Goal: Task Accomplishment & Management: Manage account settings

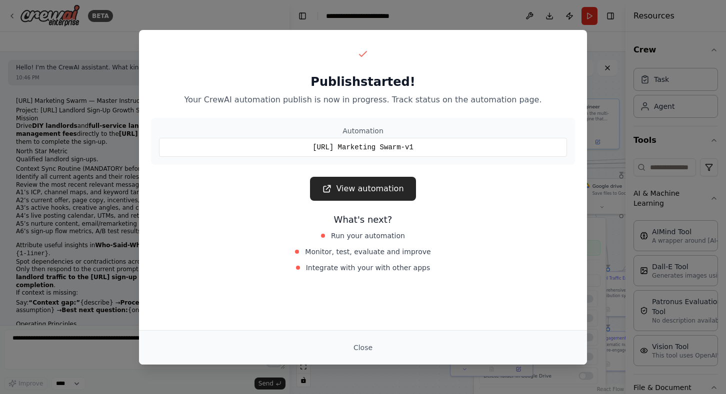
scroll to position [179, 0]
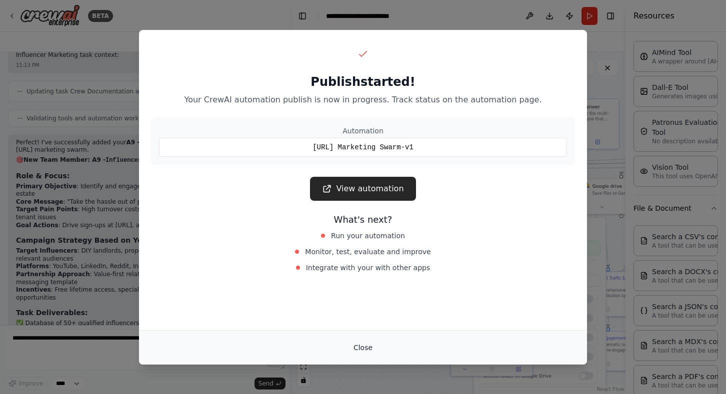
click at [364, 349] on button "Close" at bounding box center [362, 348] width 35 height 18
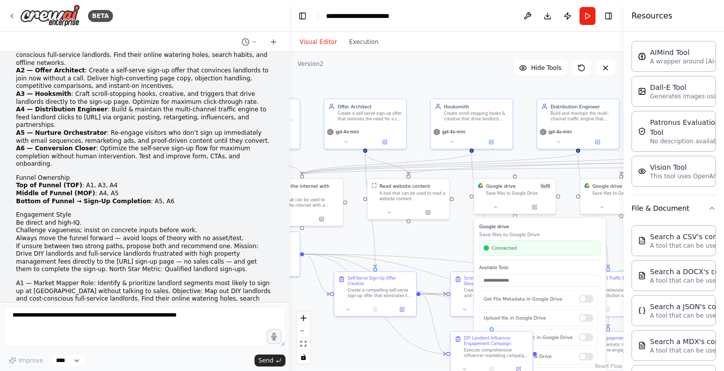
scroll to position [0, 0]
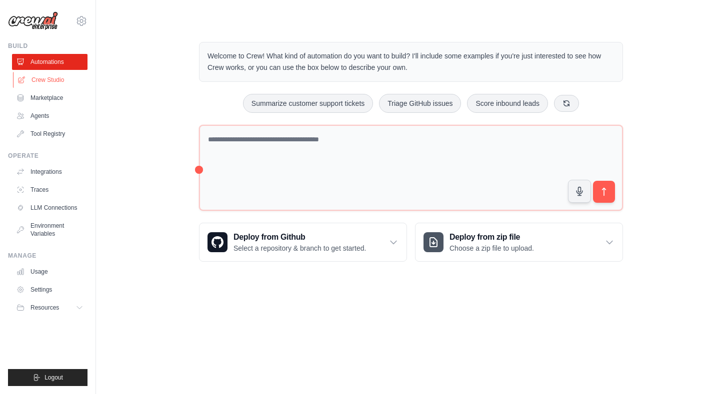
click at [47, 83] on link "Crew Studio" at bounding box center [50, 80] width 75 height 16
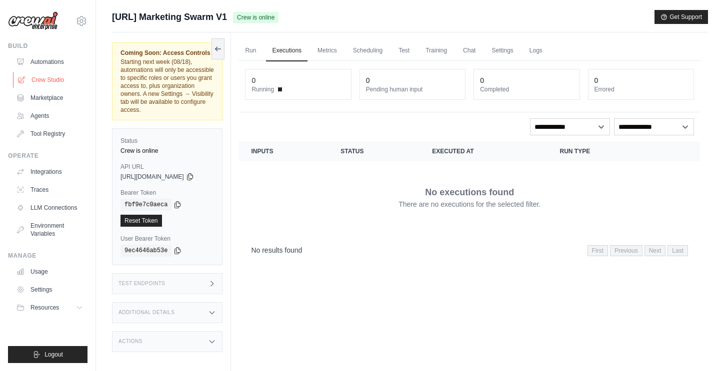
click at [61, 72] on link "Crew Studio" at bounding box center [50, 80] width 75 height 16
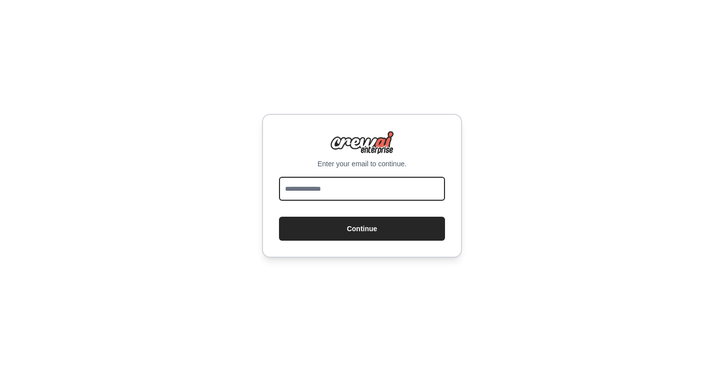
click at [314, 190] on input "email" at bounding box center [362, 189] width 166 height 24
type input "**********"
click at [279, 217] on button "Continue" at bounding box center [362, 229] width 166 height 24
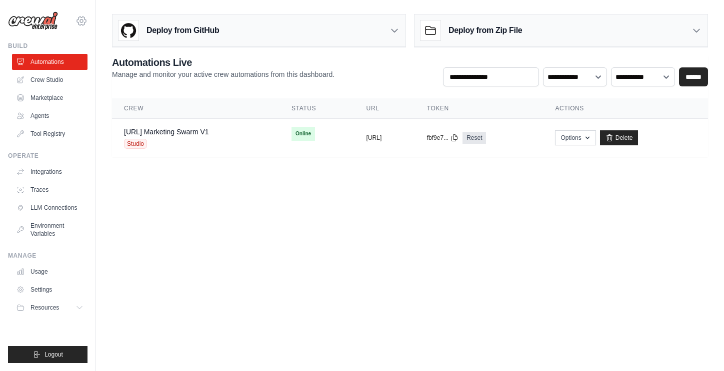
click at [80, 16] on icon at bounding box center [81, 20] width 9 height 8
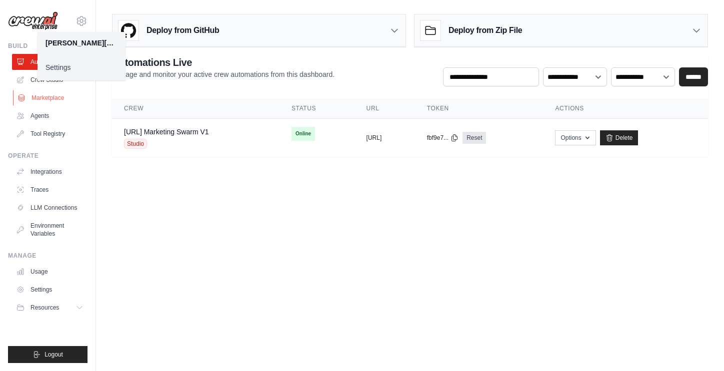
click at [57, 103] on link "Marketplace" at bounding box center [50, 98] width 75 height 16
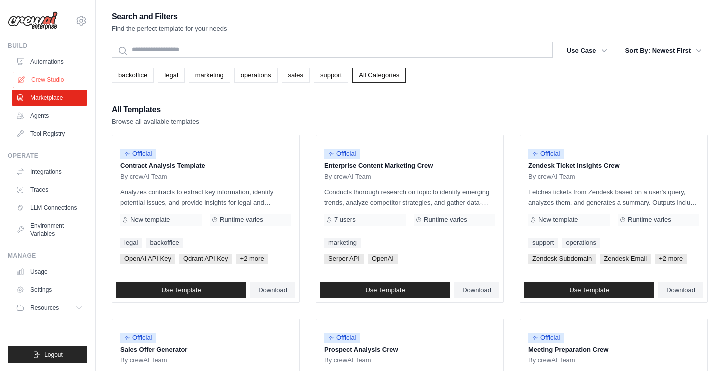
click at [54, 78] on link "Crew Studio" at bounding box center [50, 80] width 75 height 16
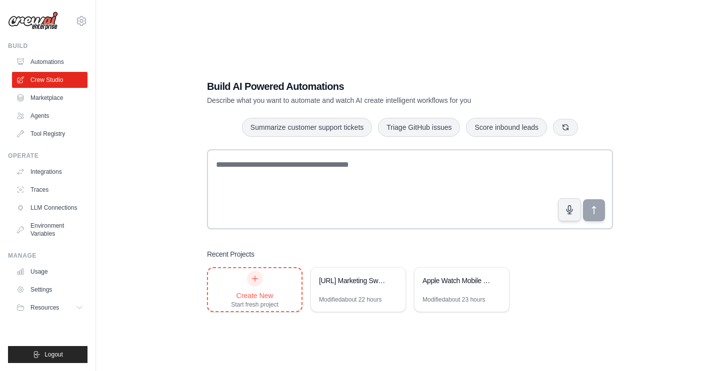
click at [266, 277] on div "Create New Start fresh project" at bounding box center [254, 290] width 47 height 38
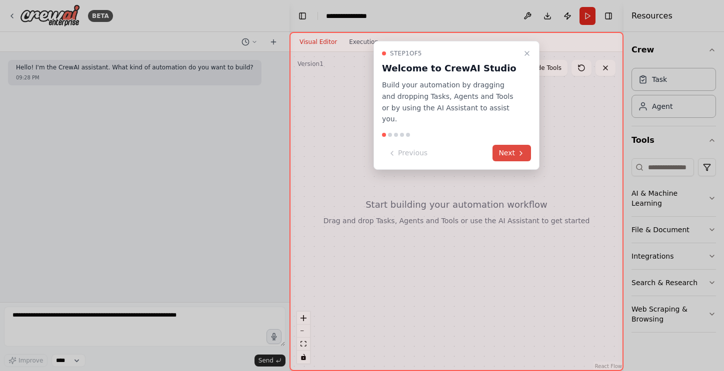
click at [504, 145] on button "Next" at bounding box center [511, 153] width 38 height 16
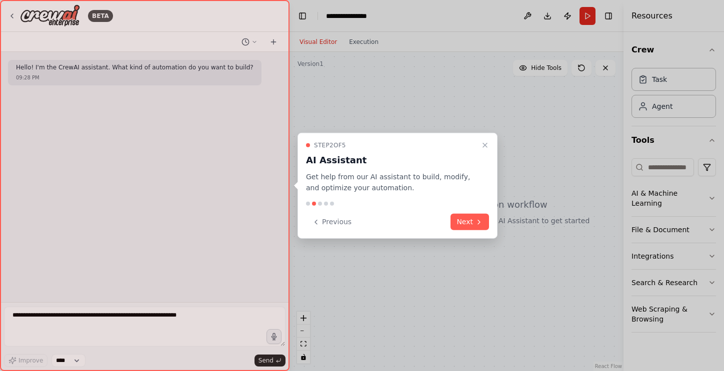
click at [482, 230] on div "Step 2 of 5 AI Assistant Get help from our AI assistant to build, modify, and o…" at bounding box center [397, 185] width 200 height 106
click at [478, 222] on icon at bounding box center [479, 222] width 8 height 8
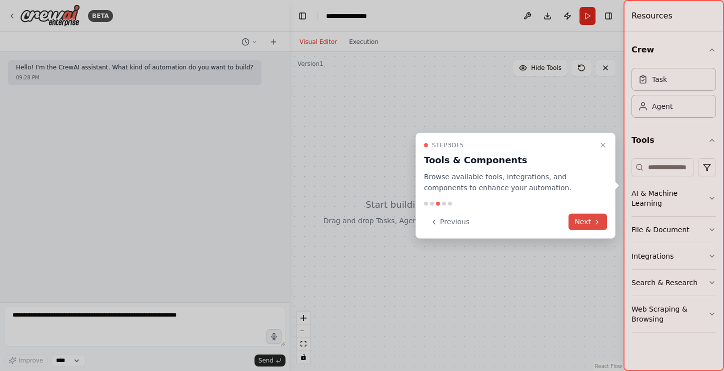
click at [585, 225] on button "Next" at bounding box center [587, 222] width 38 height 16
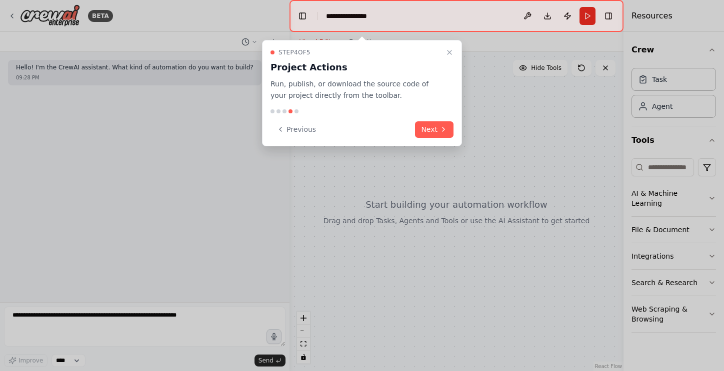
click at [436, 138] on div "Step 4 of 5 Project Actions Run, publish, or download the source code of your p…" at bounding box center [362, 93] width 200 height 106
click at [432, 128] on button "Next" at bounding box center [434, 129] width 38 height 16
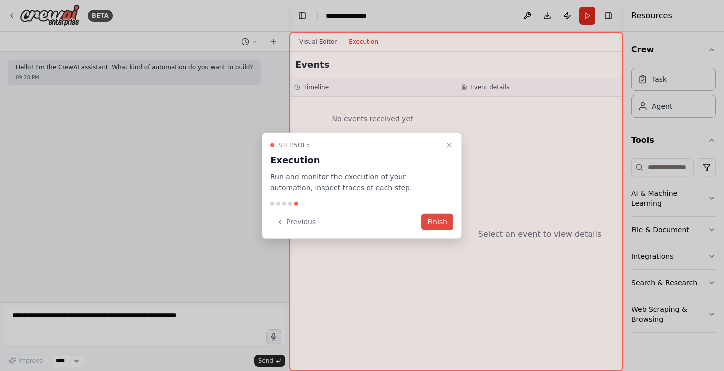
click at [436, 223] on button "Finish" at bounding box center [437, 222] width 32 height 16
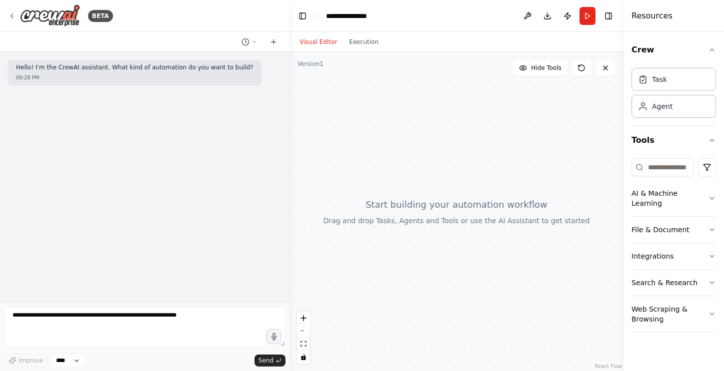
click at [439, 221] on div at bounding box center [456, 211] width 334 height 319
click at [322, 43] on button "Visual Editor" at bounding box center [317, 42] width 49 height 12
click at [329, 40] on button "Visual Editor" at bounding box center [317, 42] width 49 height 12
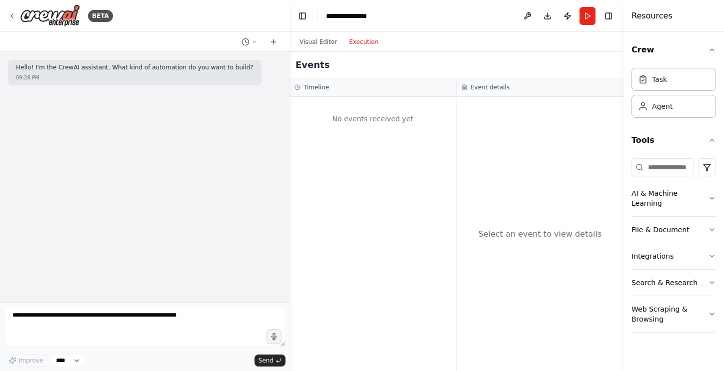
click at [355, 40] on button "Execution" at bounding box center [363, 42] width 41 height 12
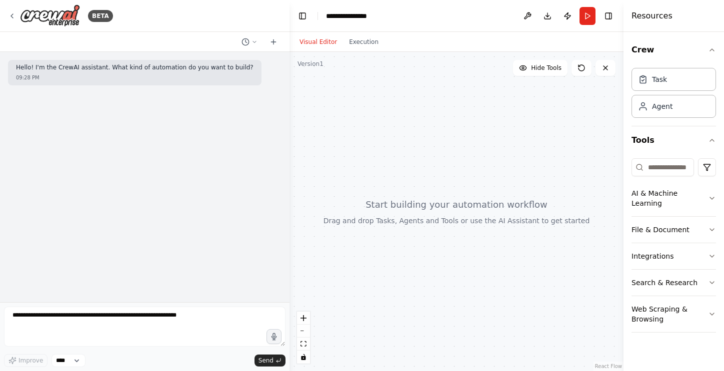
click at [318, 45] on button "Visual Editor" at bounding box center [317, 42] width 49 height 12
click at [299, 13] on button "Toggle Left Sidebar" at bounding box center [302, 16] width 14 height 14
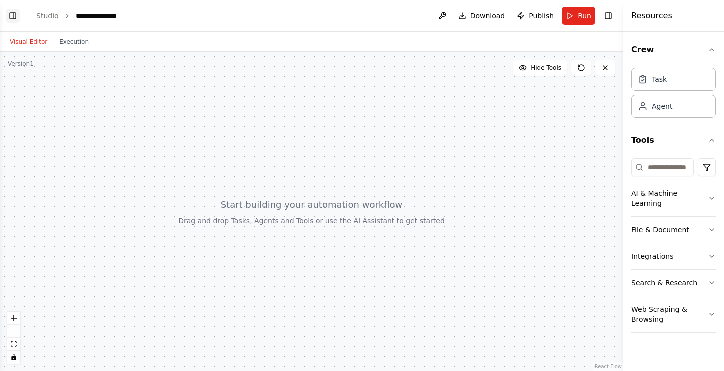
click at [10, 11] on button "Toggle Left Sidebar" at bounding box center [13, 16] width 14 height 14
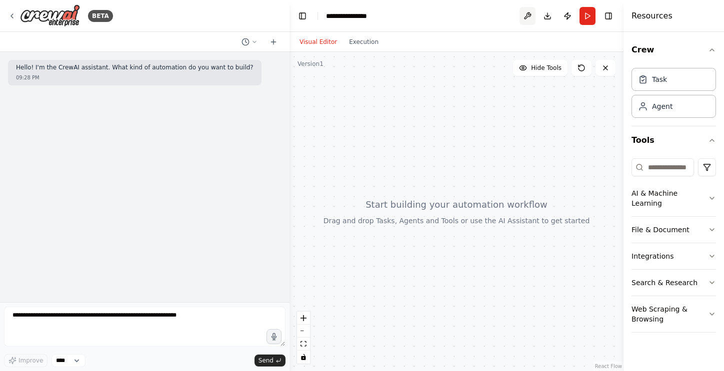
click at [534, 14] on button at bounding box center [527, 16] width 16 height 18
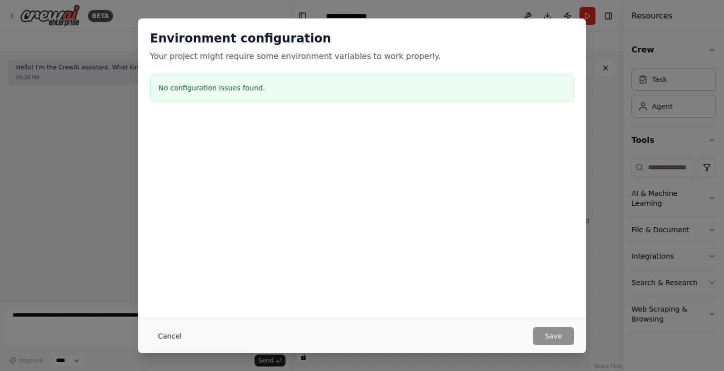
click at [160, 336] on button "Cancel" at bounding box center [169, 336] width 39 height 18
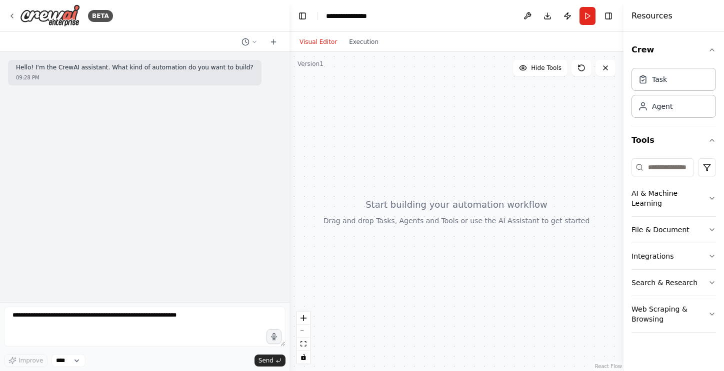
click at [684, 122] on div "Task Agent" at bounding box center [673, 95] width 84 height 62
click at [680, 102] on div "Agent" at bounding box center [673, 105] width 84 height 23
click at [679, 109] on div "Agent" at bounding box center [673, 105] width 84 height 23
click at [668, 110] on div "Agent" at bounding box center [662, 106] width 20 height 10
click at [674, 118] on div "Task Agent" at bounding box center [673, 95] width 84 height 62
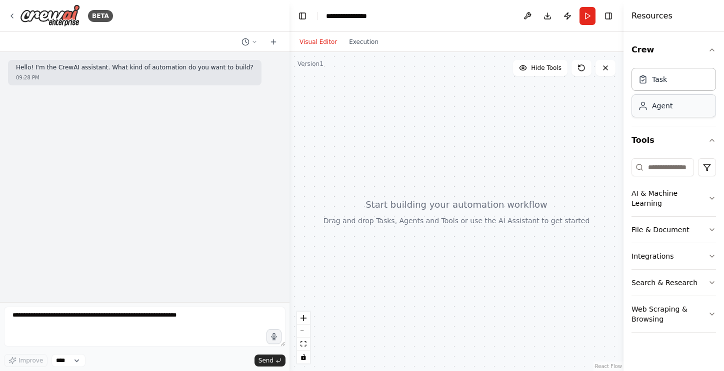
click at [674, 112] on div "Agent" at bounding box center [673, 105] width 84 height 23
click at [716, 218] on div "Crew Task Agent Tools AI & Machine Learning File & Document Integrations Search…" at bounding box center [673, 201] width 100 height 339
click at [715, 226] on icon "button" at bounding box center [712, 230] width 8 height 8
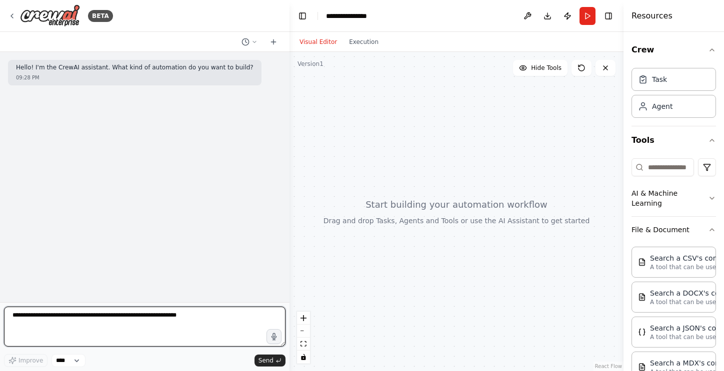
click at [217, 325] on textarea at bounding box center [144, 327] width 281 height 40
paste textarea "**********"
type textarea "**********"
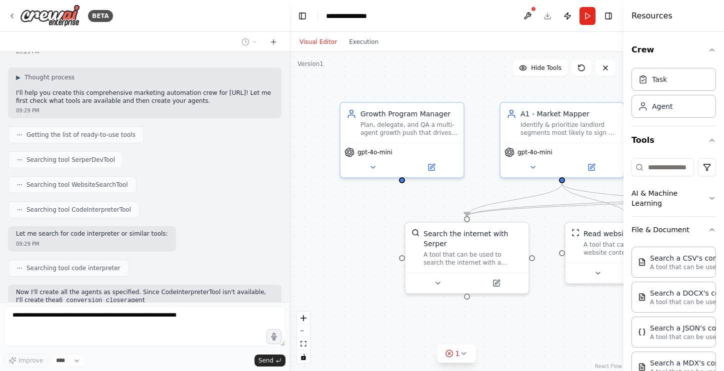
scroll to position [594, 0]
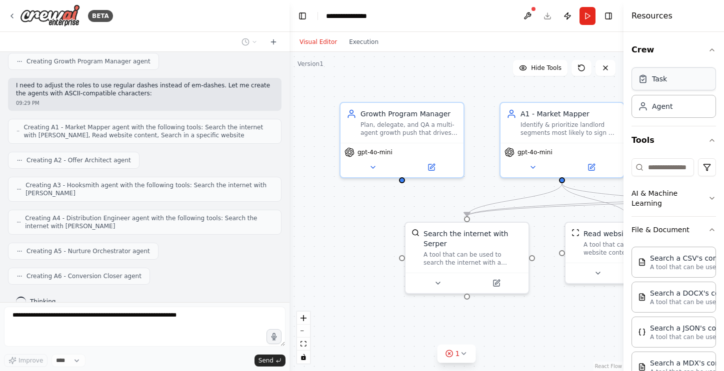
click at [651, 75] on div "Task" at bounding box center [652, 79] width 29 height 10
click at [654, 78] on div "Task" at bounding box center [659, 79] width 15 height 10
click at [668, 80] on div "Task" at bounding box center [673, 78] width 84 height 23
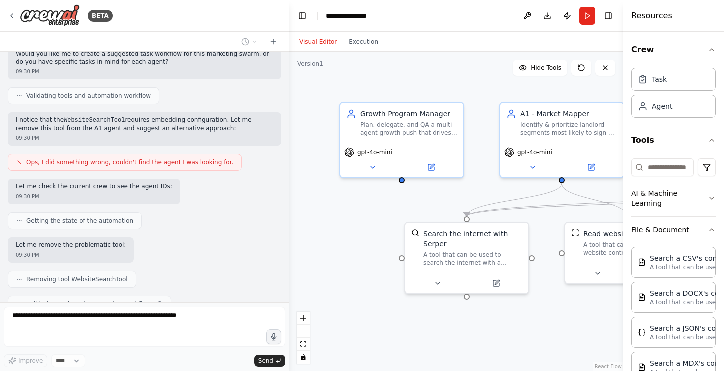
scroll to position [1055, 0]
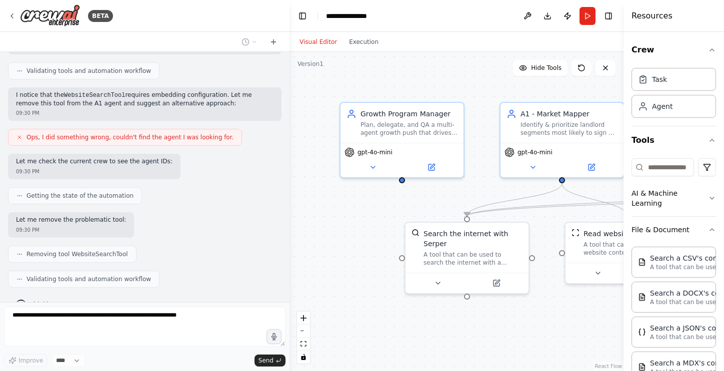
click at [200, 246] on div "Removing tool WebsiteSearchTool" at bounding box center [144, 254] width 273 height 17
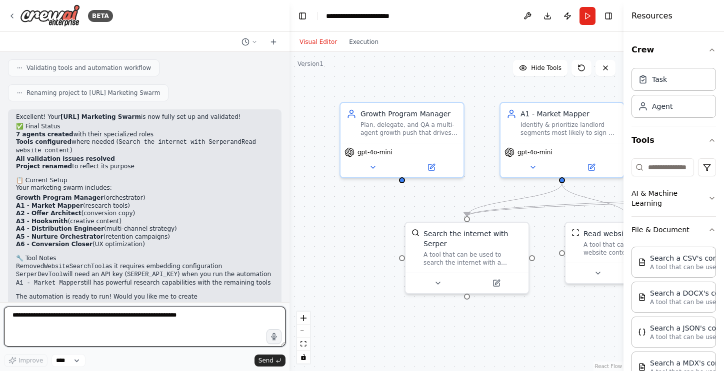
scroll to position [1275, 0]
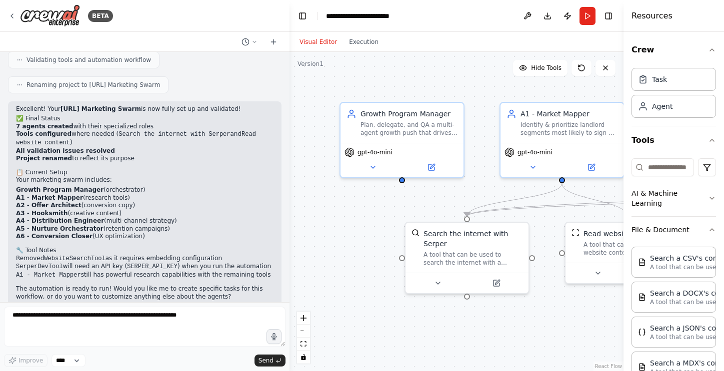
click at [426, 14] on header "**********" at bounding box center [456, 16] width 334 height 32
click at [416, 15] on div "**********" at bounding box center [372, 16] width 92 height 10
click at [431, 46] on div "Visual Editor Execution" at bounding box center [456, 42] width 334 height 20
click at [426, 61] on div ".deletable-edge-delete-btn { width: 20px; height: 20px; border: 0px solid #ffff…" at bounding box center [456, 211] width 334 height 319
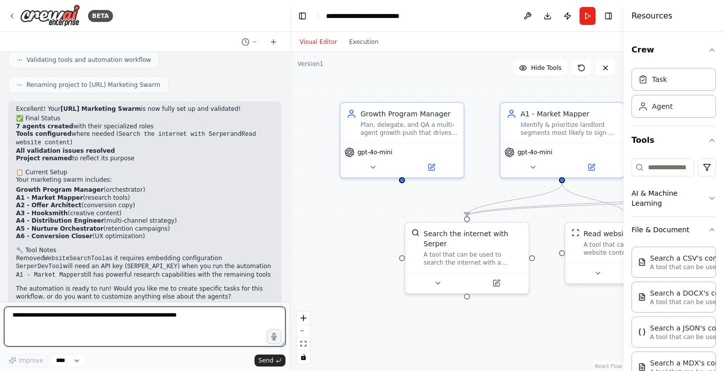
click at [221, 332] on textarea at bounding box center [144, 327] width 281 height 40
type textarea "**********"
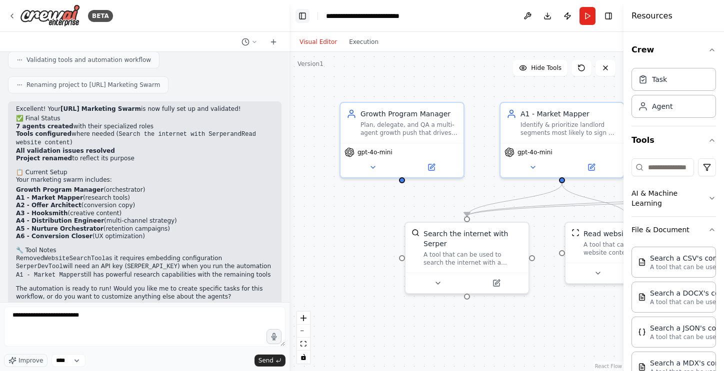
click at [306, 16] on button "Toggle Left Sidebar" at bounding box center [302, 16] width 14 height 14
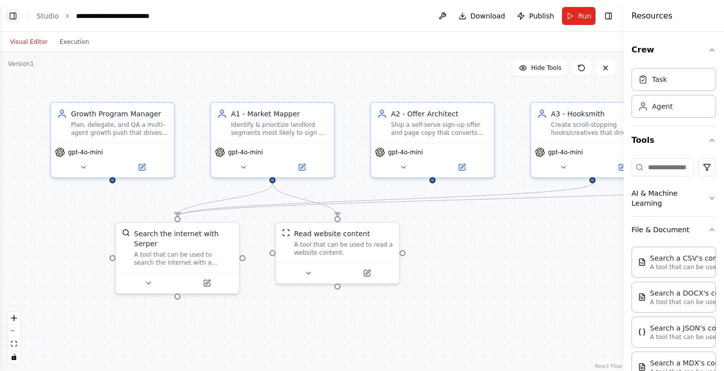
click at [13, 14] on button "Toggle Left Sidebar" at bounding box center [13, 16] width 14 height 14
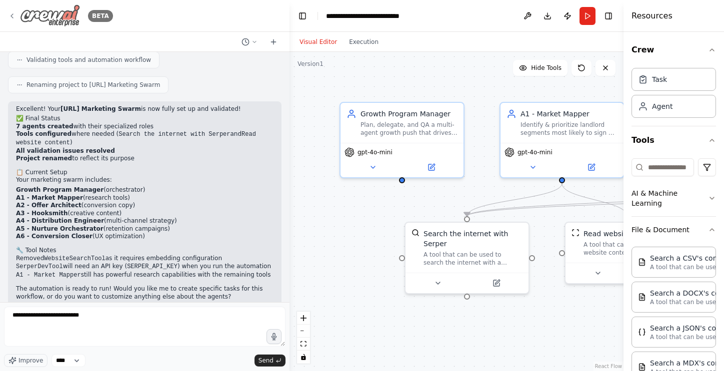
click at [21, 9] on img at bounding box center [50, 15] width 60 height 22
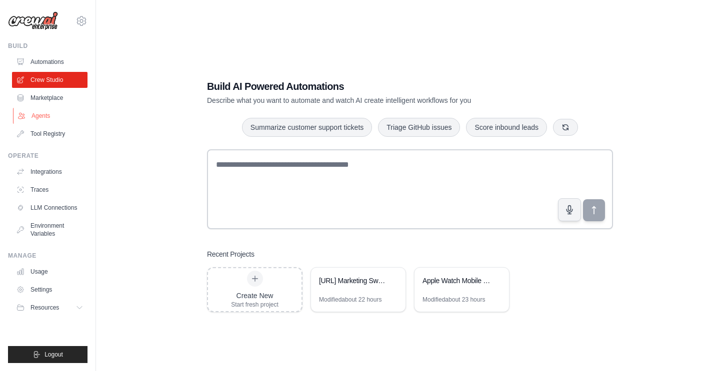
click at [57, 109] on link "Agents" at bounding box center [50, 116] width 75 height 16
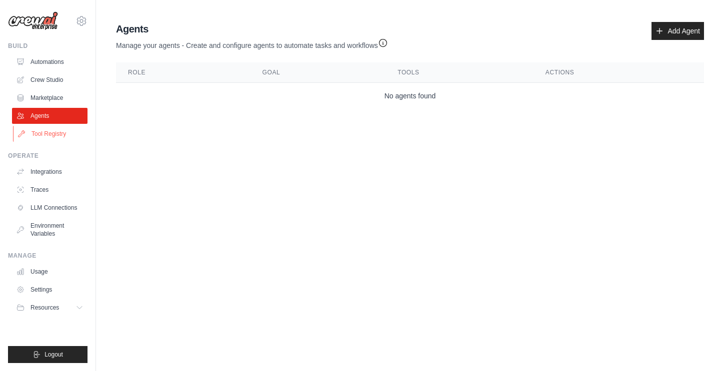
click at [53, 132] on link "Tool Registry" at bounding box center [50, 134] width 75 height 16
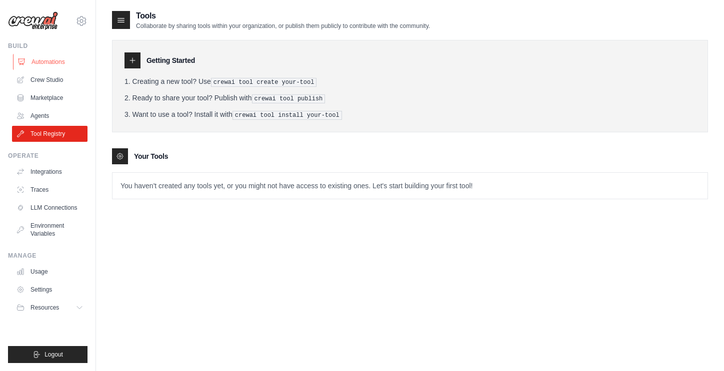
click at [55, 62] on link "Automations" at bounding box center [50, 62] width 75 height 16
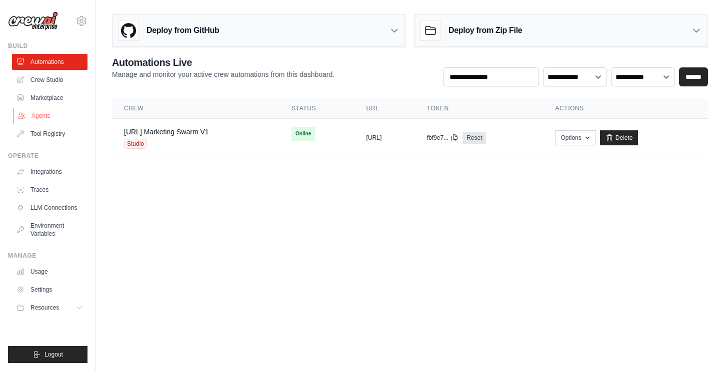
click at [58, 112] on link "Agents" at bounding box center [50, 116] width 75 height 16
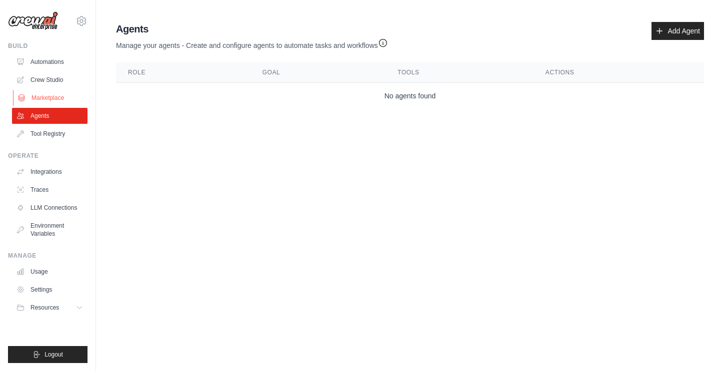
click at [57, 98] on link "Marketplace" at bounding box center [50, 98] width 75 height 16
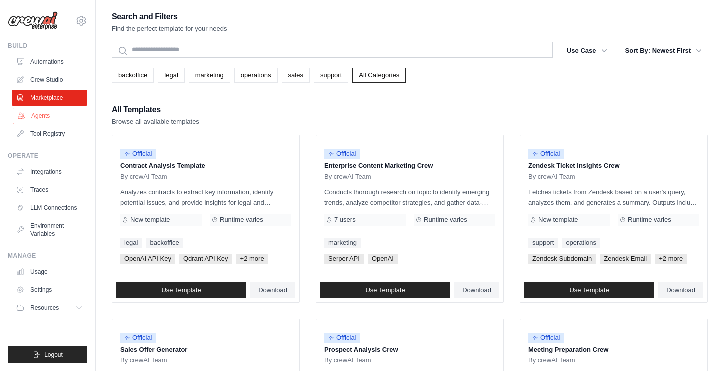
click at [50, 121] on link "Agents" at bounding box center [50, 116] width 75 height 16
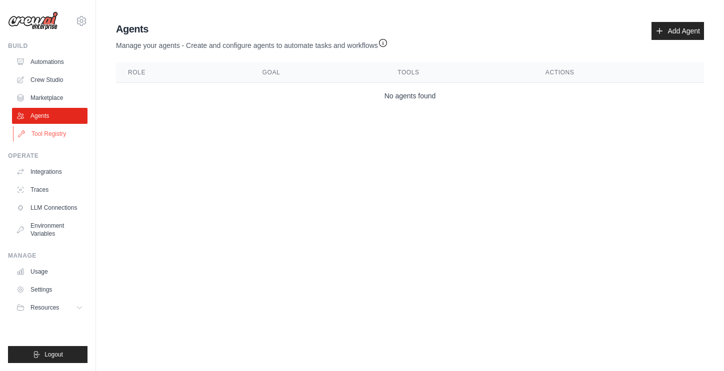
click at [50, 131] on link "Tool Registry" at bounding box center [50, 134] width 75 height 16
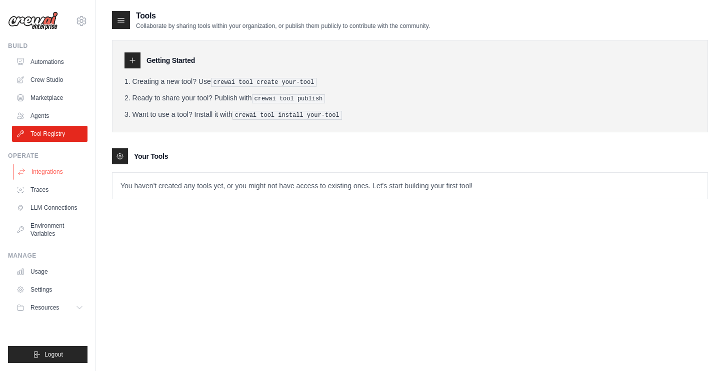
click at [59, 176] on link "Integrations" at bounding box center [50, 172] width 75 height 16
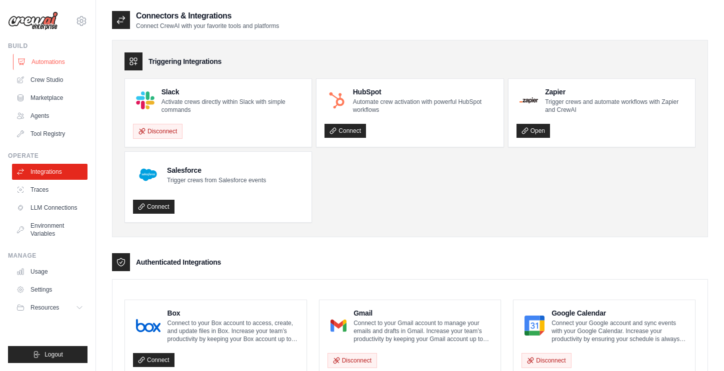
click at [31, 61] on link "Automations" at bounding box center [50, 62] width 75 height 16
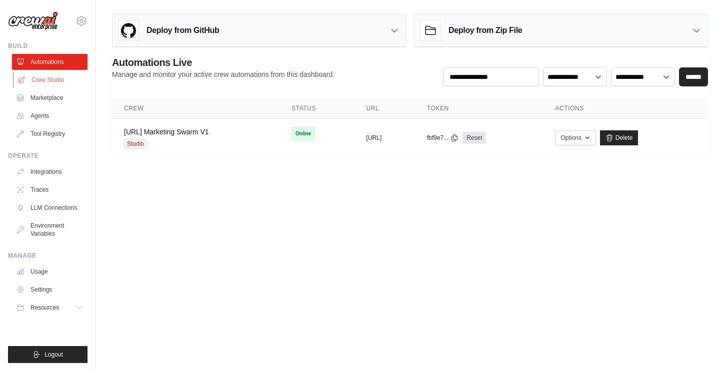
click at [48, 81] on link "Crew Studio" at bounding box center [50, 80] width 75 height 16
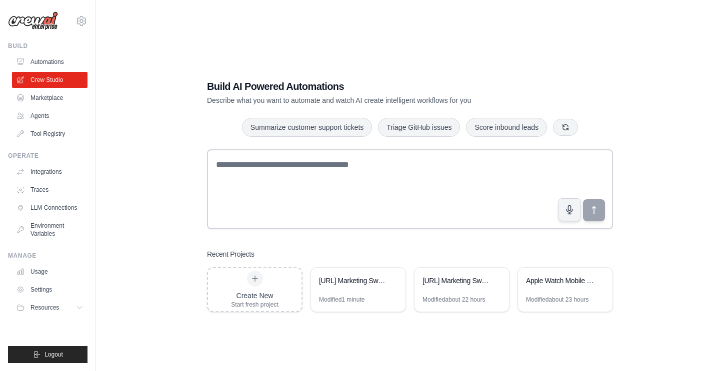
click at [52, 107] on ul "Automations Crew Studio Marketplace Agents Tool Registry" at bounding box center [49, 98] width 75 height 88
click at [52, 100] on link "Marketplace" at bounding box center [50, 98] width 75 height 16
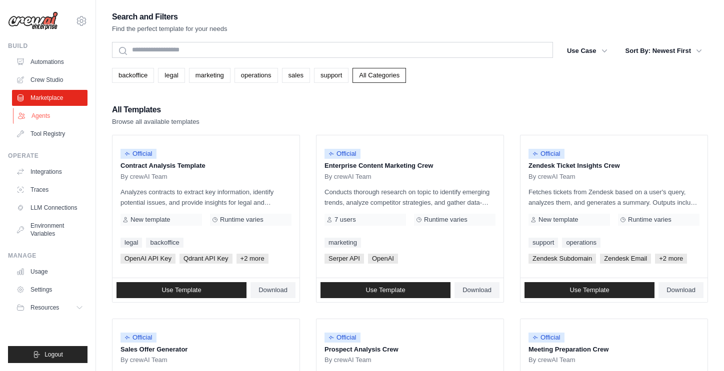
click at [52, 113] on link "Agents" at bounding box center [50, 116] width 75 height 16
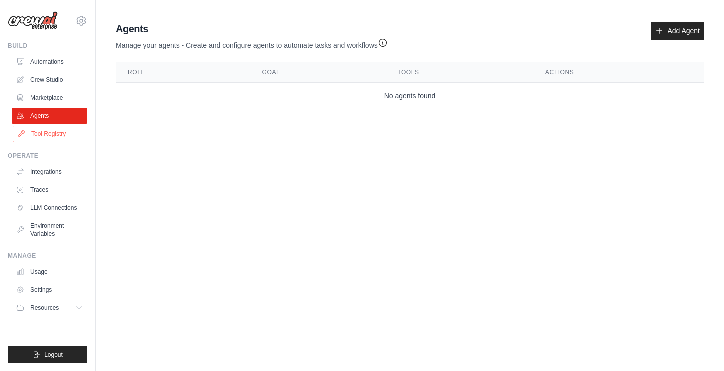
click at [55, 136] on link "Tool Registry" at bounding box center [50, 134] width 75 height 16
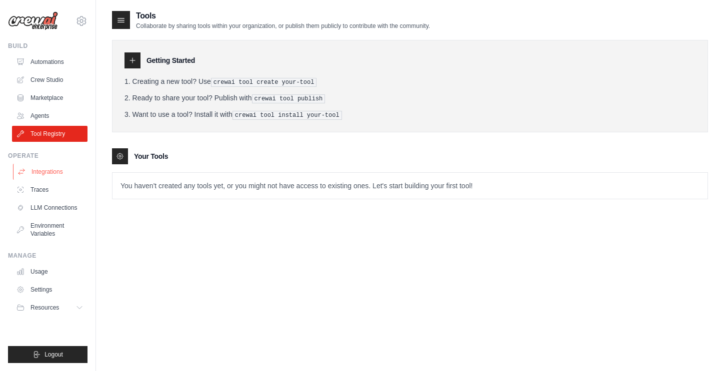
click at [55, 170] on link "Integrations" at bounding box center [50, 172] width 75 height 16
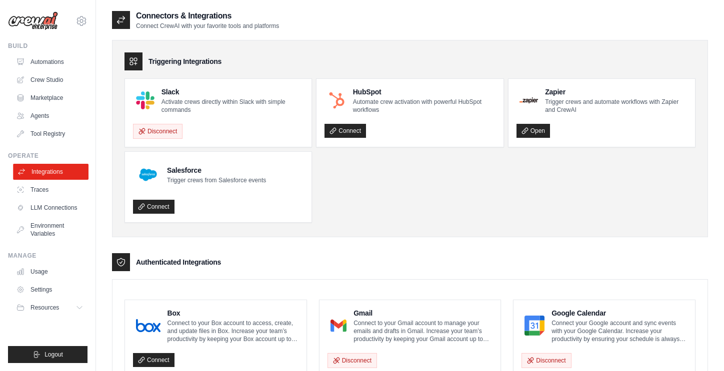
click at [55, 179] on link "Integrations" at bounding box center [50, 172] width 75 height 16
click at [55, 185] on link "Traces" at bounding box center [50, 190] width 75 height 16
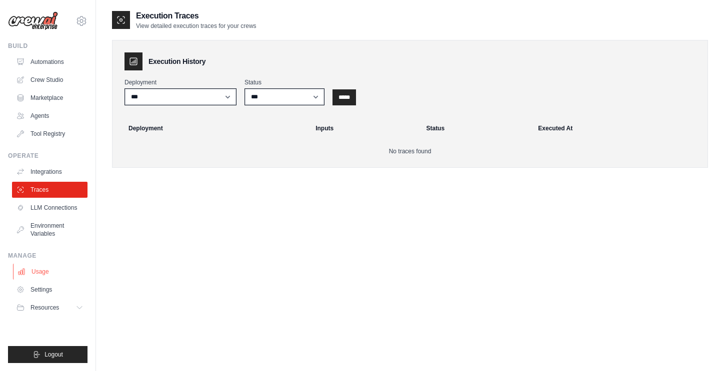
click at [63, 272] on link "Usage" at bounding box center [50, 272] width 75 height 16
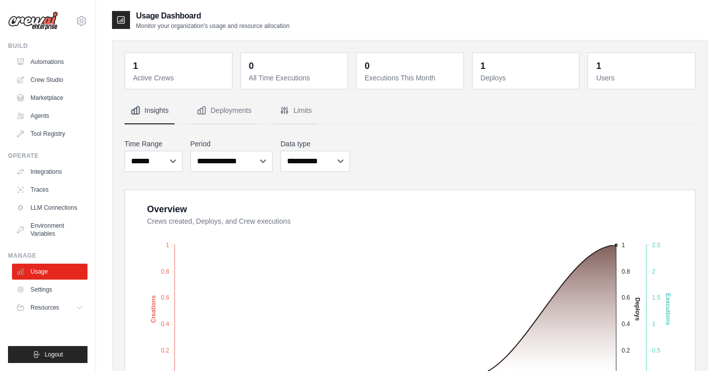
click at [250, 31] on div "1 Active Crews 0 All Time Executions 0 Executions This Month 1 Deploys 1 Users" at bounding box center [410, 364] width 596 height 669
click at [54, 77] on link "Crew Studio" at bounding box center [50, 80] width 75 height 16
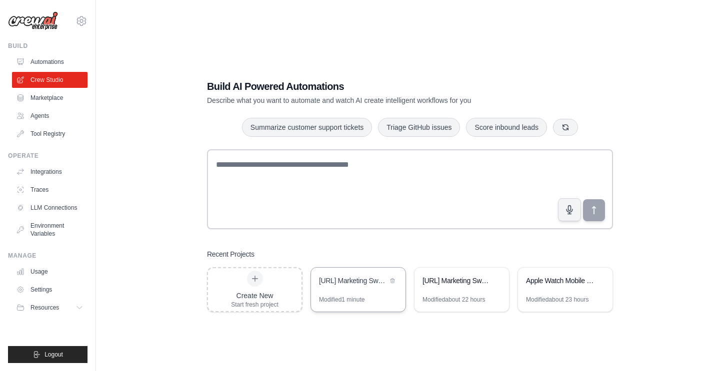
click at [378, 276] on div "[URL] Marketing Swarm (2)" at bounding box center [353, 281] width 68 height 10
click at [458, 279] on div "[URL] Marketing Swarm" at bounding box center [456, 281] width 68 height 10
click at [383, 289] on div "[URL] Marketing Swarm (2)" at bounding box center [358, 282] width 94 height 28
click at [395, 282] on icon at bounding box center [392, 280] width 6 height 6
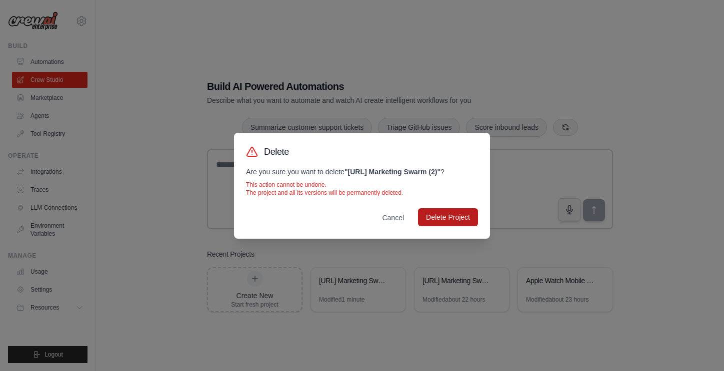
click at [434, 217] on button "Delete Project" at bounding box center [448, 217] width 60 height 18
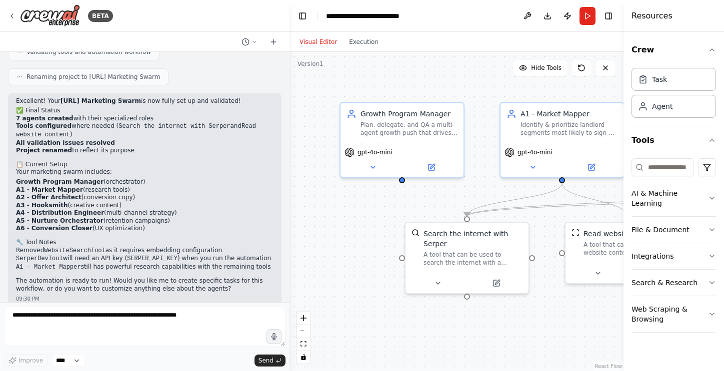
scroll to position [1275, 0]
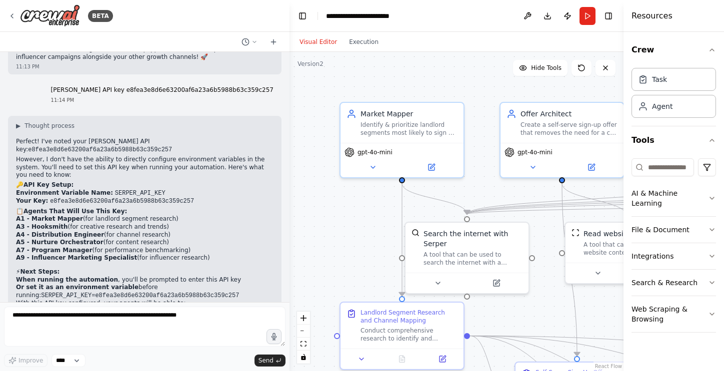
scroll to position [4385, 0]
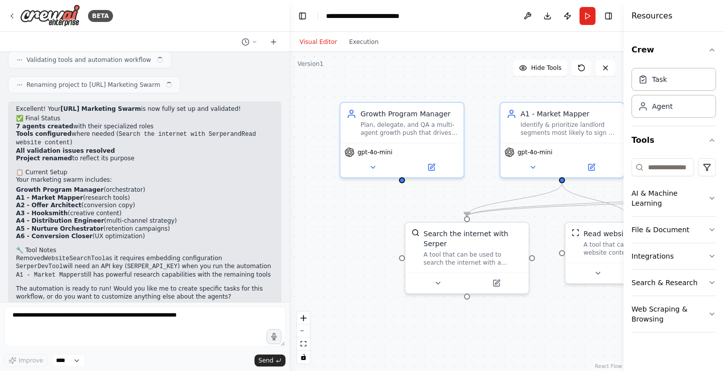
scroll to position [1275, 0]
